Goal: Task Accomplishment & Management: Manage account settings

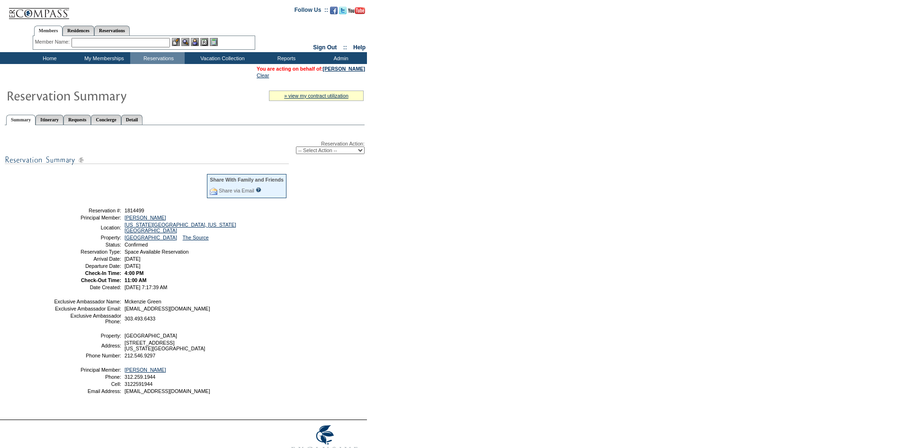
click at [356, 152] on select "-- Select Action -- Modify Reservation Dates Modify Reservation Cost Modify Occ…" at bounding box center [330, 150] width 69 height 8
select select "CancelRes"
click at [296, 148] on select "-- Select Action -- Modify Reservation Dates Modify Reservation Cost Modify Occ…" at bounding box center [330, 150] width 69 height 8
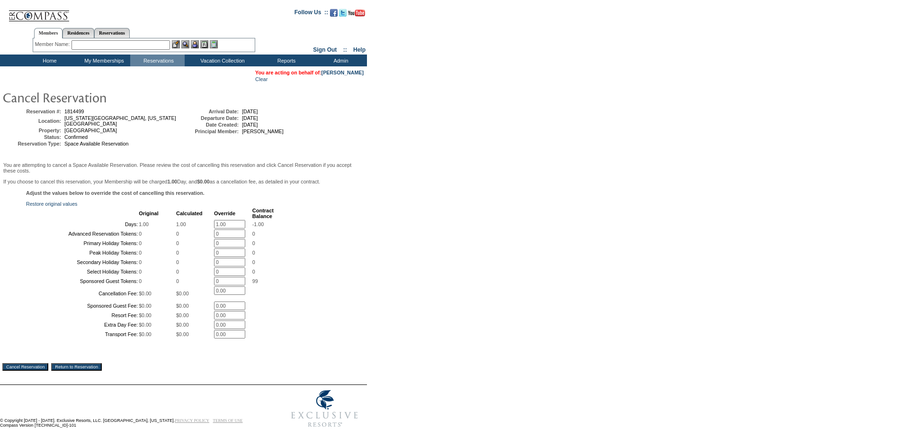
drag, startPoint x: 175, startPoint y: 231, endPoint x: 153, endPoint y: 230, distance: 22.8
click at [153, 228] on tr "Days: 1.00 1.00 1.00 * -1.00" at bounding box center [150, 224] width 247 height 9
type input "0"
click at [470, 212] on form "Follow Us ::" at bounding box center [449, 217] width 899 height 430
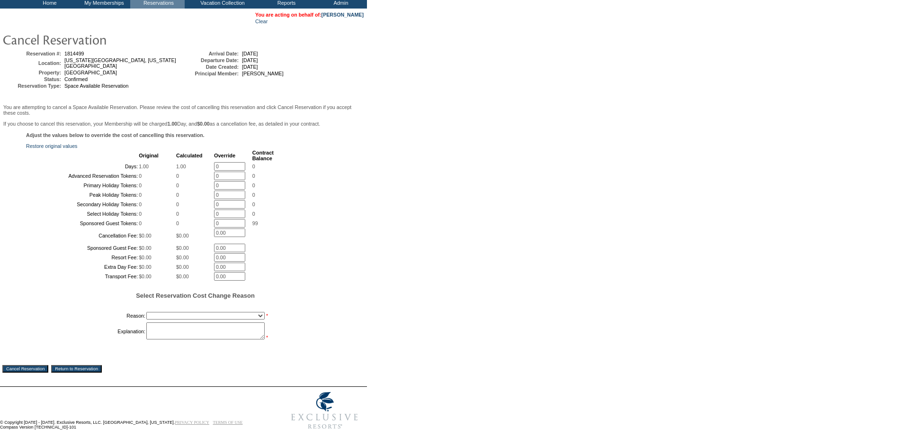
scroll to position [142, 0]
click at [253, 316] on select "Creating Continuous Stay Days Booked After Cancellation Experiential / Hotel / …" at bounding box center [205, 316] width 118 height 8
select select "1030"
click at [146, 312] on select "Creating Continuous Stay Days Booked After Cancellation Experiential / Hotel / …" at bounding box center [205, 316] width 118 height 8
click at [219, 322] on textarea at bounding box center [205, 330] width 118 height 17
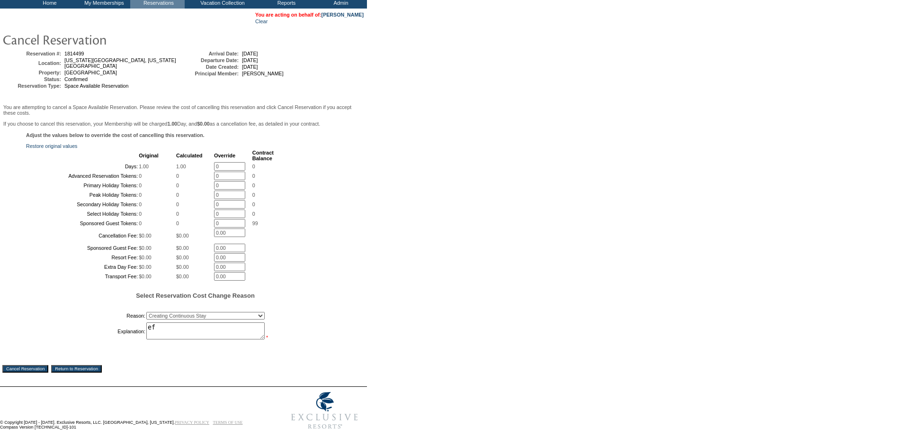
type textarea "ef"
click at [24, 365] on input "Cancel Reservation" at bounding box center [25, 369] width 46 height 8
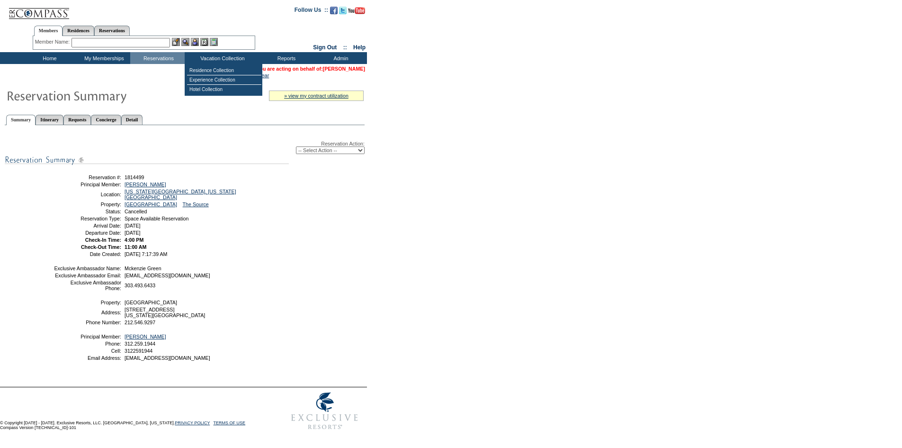
click at [343, 71] on link "[PERSON_NAME]" at bounding box center [344, 69] width 42 height 6
